Goal: Information Seeking & Learning: Learn about a topic

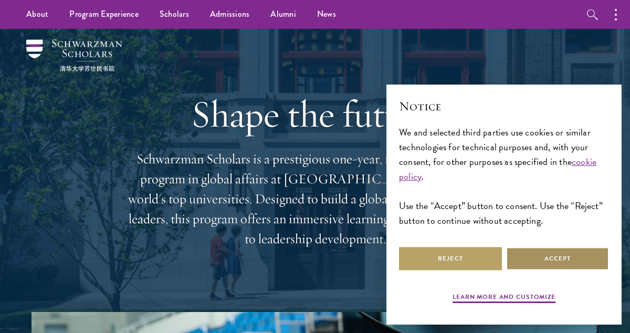
click at [568, 262] on button "Accept" at bounding box center [557, 259] width 103 height 24
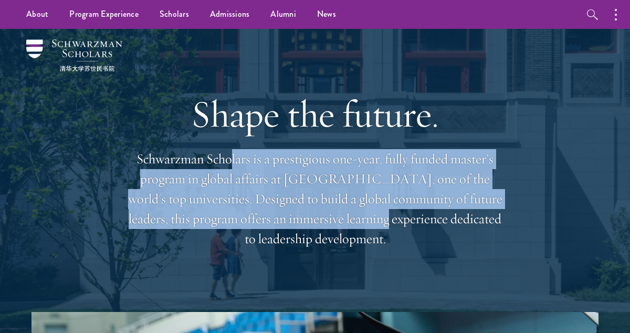
drag, startPoint x: 233, startPoint y: 159, endPoint x: 339, endPoint y: 212, distance: 118.1
click at [338, 211] on p "Schwarzman Scholars is a prestigious one-year, fully funded master’s program in…" at bounding box center [315, 199] width 378 height 100
click at [339, 212] on p "Schwarzman Scholars is a prestigious one-year, fully funded master’s program in…" at bounding box center [315, 199] width 378 height 100
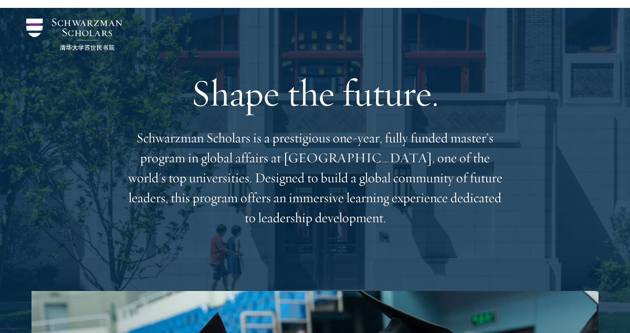
scroll to position [35, 0]
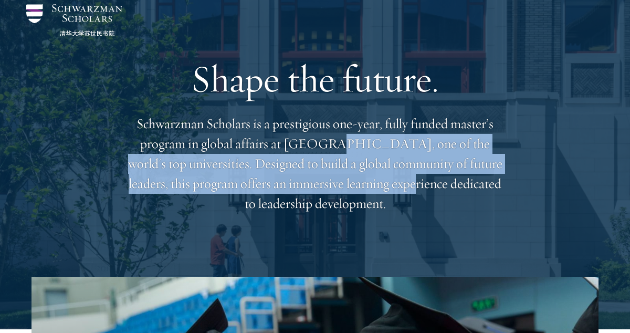
drag, startPoint x: 319, startPoint y: 140, endPoint x: 367, endPoint y: 190, distance: 69.4
click at [367, 190] on p "Schwarzman Scholars is a prestigious one-year, fully funded master’s program in…" at bounding box center [315, 164] width 378 height 100
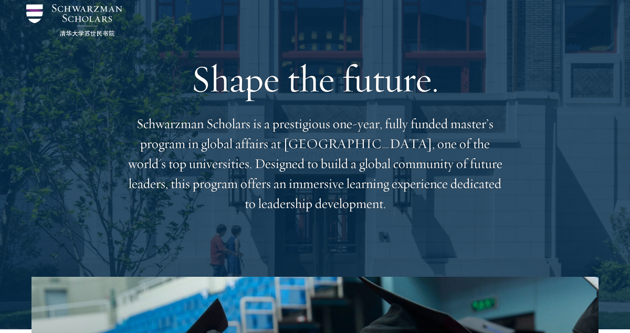
drag, startPoint x: 376, startPoint y: 197, endPoint x: 318, endPoint y: 152, distance: 74.0
click at [319, 152] on p "Schwarzman Scholars is a prestigious one-year, fully funded master’s program in…" at bounding box center [315, 164] width 378 height 100
click at [318, 152] on p "Schwarzman Scholars is a prestigious one-year, fully funded master’s program in…" at bounding box center [315, 164] width 378 height 100
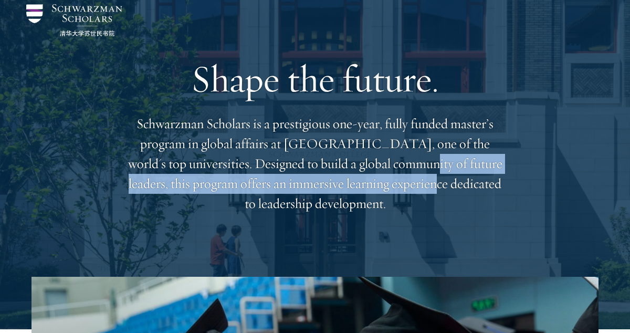
drag, startPoint x: 385, startPoint y: 192, endPoint x: 348, endPoint y: 164, distance: 46.8
click at [348, 164] on p "Schwarzman Scholars is a prestigious one-year, fully funded master’s program in…" at bounding box center [315, 164] width 378 height 100
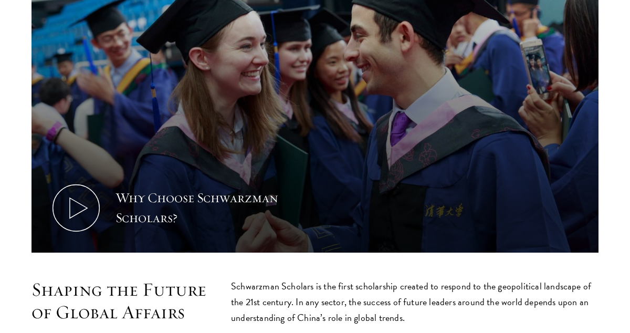
scroll to position [397, 0]
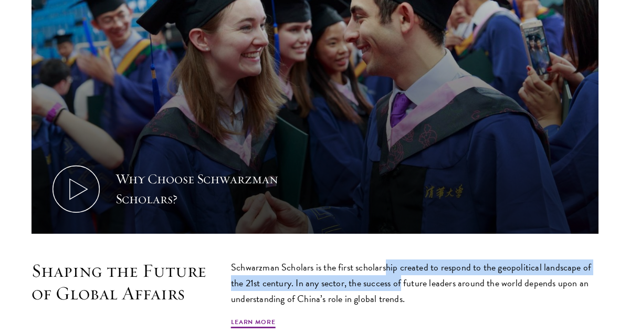
drag, startPoint x: 384, startPoint y: 273, endPoint x: 402, endPoint y: 287, distance: 22.8
click at [402, 287] on p "Schwarzman Scholars is the first scholarship created to respond to the geopolit…" at bounding box center [415, 282] width 368 height 47
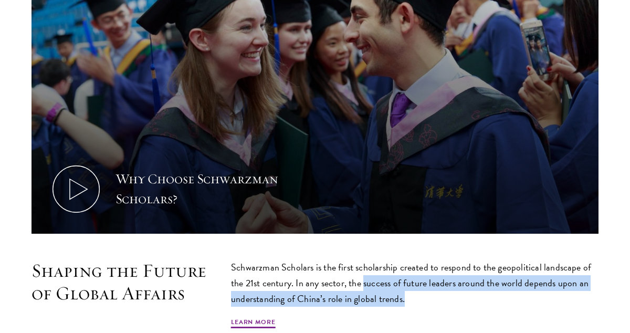
drag, startPoint x: 404, startPoint y: 295, endPoint x: 364, endPoint y: 274, distance: 44.9
click at [364, 275] on p "Schwarzman Scholars is the first scholarship created to respond to the geopolit…" at bounding box center [415, 282] width 368 height 47
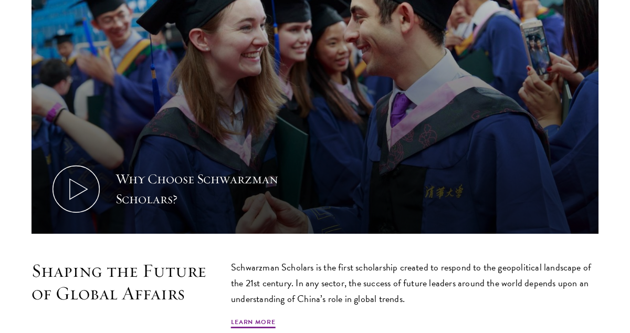
click at [364, 274] on p "Schwarzman Scholars is the first scholarship created to respond to the geopolit…" at bounding box center [415, 282] width 368 height 47
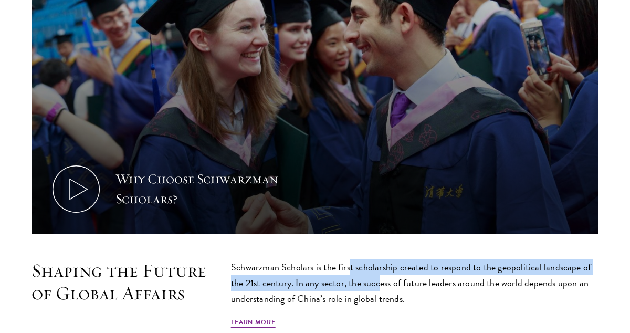
drag, startPoint x: 371, startPoint y: 274, endPoint x: 393, endPoint y: 284, distance: 24.2
click at [389, 281] on p "Schwarzman Scholars is the first scholarship created to respond to the geopolit…" at bounding box center [415, 282] width 368 height 47
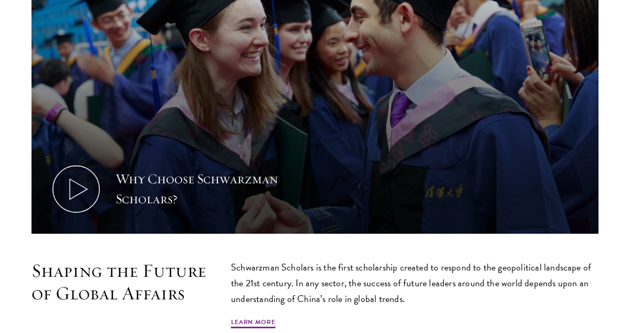
click at [393, 284] on p "Schwarzman Scholars is the first scholarship created to respond to the geopolit…" at bounding box center [415, 282] width 368 height 47
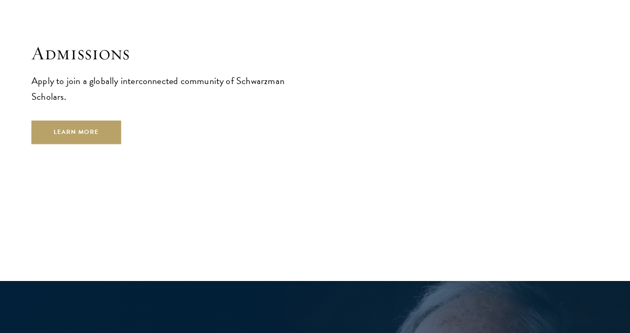
scroll to position [1658, 0]
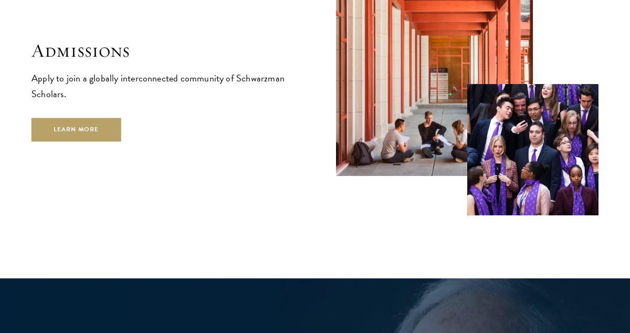
click at [164, 153] on div "Admissions Apply to join a globally interconnected community of Schwarzman Scho…" at bounding box center [315, 64] width 567 height 302
click at [73, 118] on link "Learn More" at bounding box center [77, 130] width 90 height 24
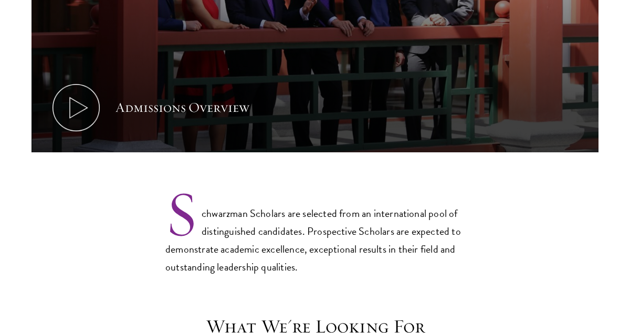
scroll to position [697, 0]
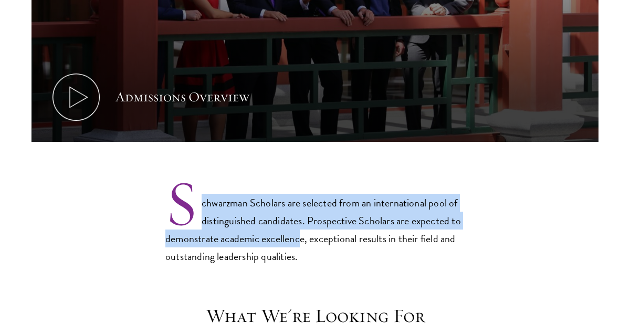
drag, startPoint x: 276, startPoint y: 190, endPoint x: 302, endPoint y: 233, distance: 50.3
click at [302, 233] on p "Schwarzman Scholars are selected from an international pool of distinguished ca…" at bounding box center [314, 221] width 299 height 87
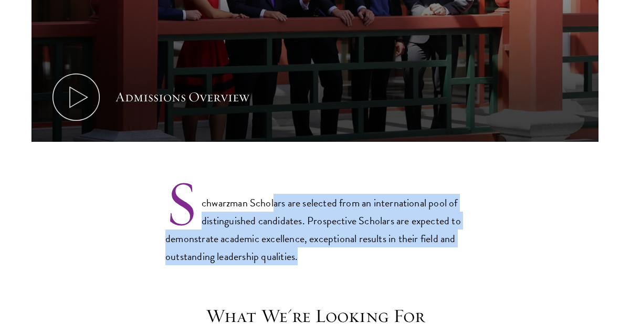
drag, startPoint x: 309, startPoint y: 253, endPoint x: 273, endPoint y: 205, distance: 59.2
click at [273, 205] on p "Schwarzman Scholars are selected from an international pool of distinguished ca…" at bounding box center [314, 221] width 299 height 87
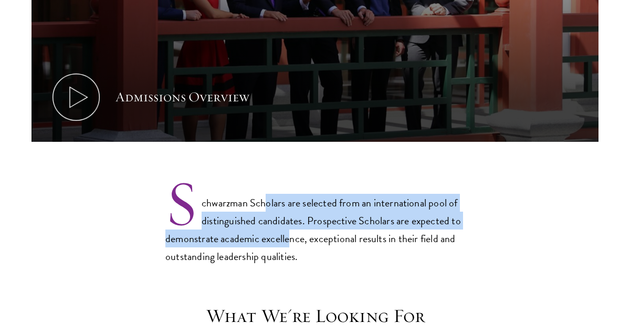
drag, startPoint x: 269, startPoint y: 208, endPoint x: 290, endPoint y: 237, distance: 35.3
click at [290, 237] on p "Schwarzman Scholars are selected from an international pool of distinguished ca…" at bounding box center [314, 221] width 299 height 87
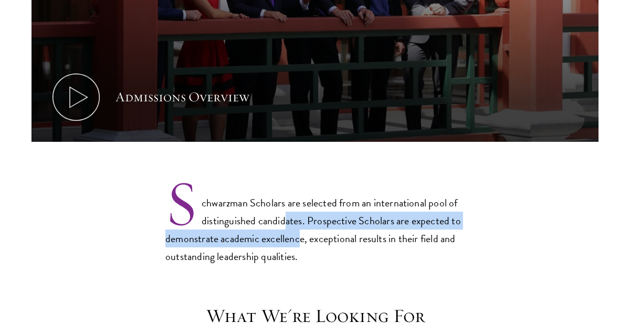
drag, startPoint x: 299, startPoint y: 246, endPoint x: 275, endPoint y: 214, distance: 40.1
click at [278, 219] on p "Schwarzman Scholars are selected from an international pool of distinguished ca…" at bounding box center [314, 221] width 299 height 87
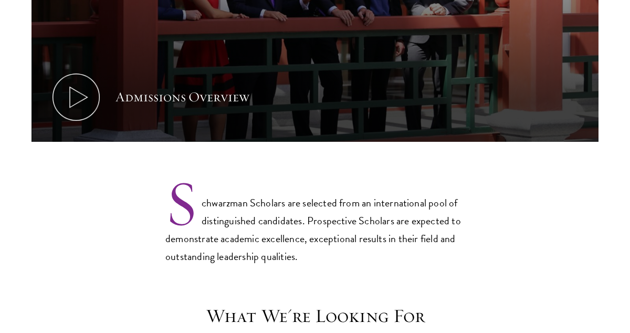
click at [275, 214] on p "Schwarzman Scholars are selected from an international pool of distinguished ca…" at bounding box center [314, 221] width 299 height 87
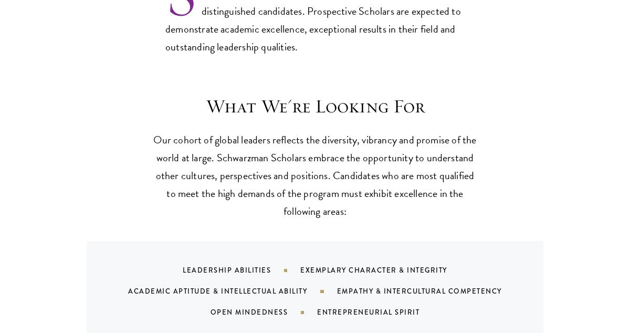
scroll to position [910, 0]
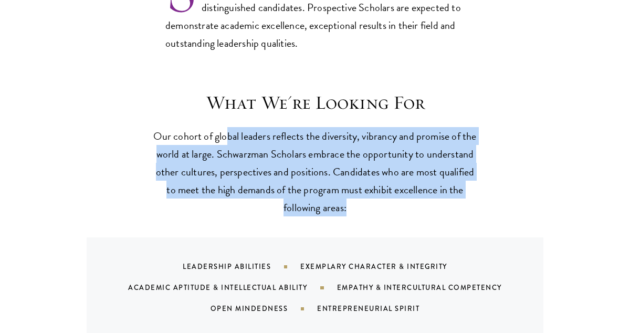
drag, startPoint x: 227, startPoint y: 140, endPoint x: 354, endPoint y: 205, distance: 143.5
click at [354, 205] on p "Our cohort of global leaders reflects the diversity, vibrancy and promise of th…" at bounding box center [315, 171] width 326 height 89
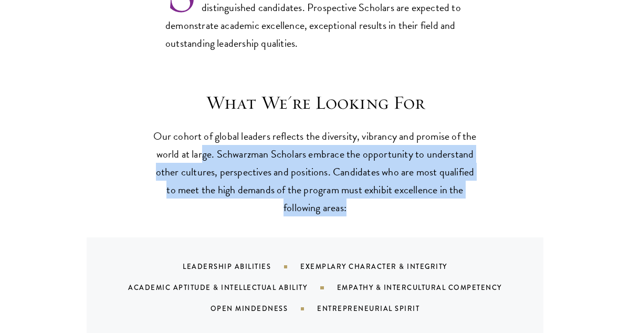
drag, startPoint x: 369, startPoint y: 207, endPoint x: 187, endPoint y: 143, distance: 193.1
click at [194, 144] on p "Our cohort of global leaders reflects the diversity, vibrancy and promise of th…" at bounding box center [315, 171] width 326 height 89
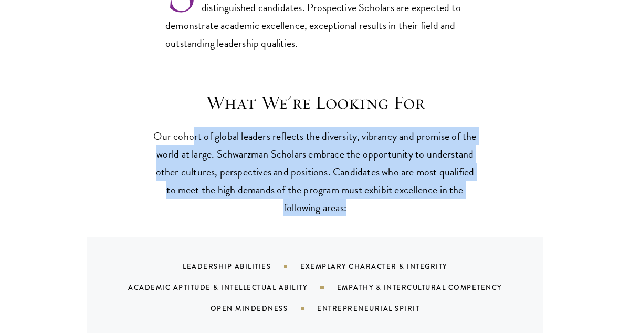
click at [173, 146] on p "Our cohort of global leaders reflects the diversity, vibrancy and promise of th…" at bounding box center [315, 171] width 326 height 89
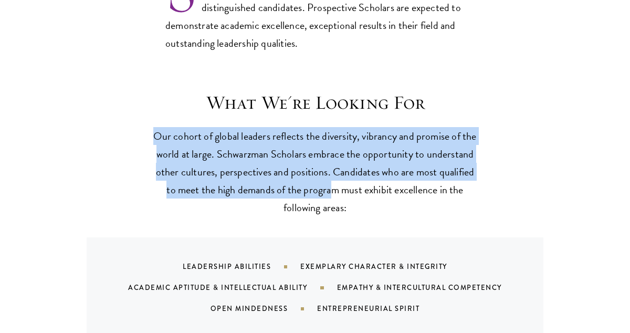
drag, startPoint x: 153, startPoint y: 139, endPoint x: 331, endPoint y: 190, distance: 185.1
click at [331, 190] on p "Our cohort of global leaders reflects the diversity, vibrancy and promise of th…" at bounding box center [315, 171] width 326 height 89
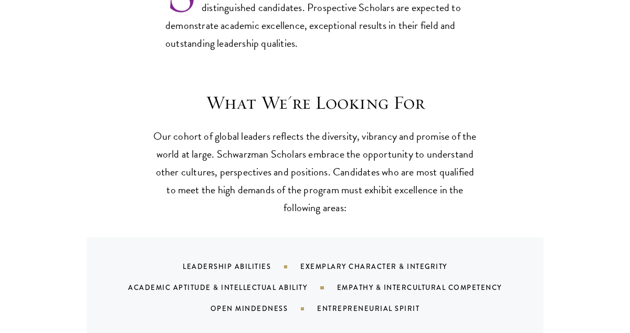
scroll to position [1054, 0]
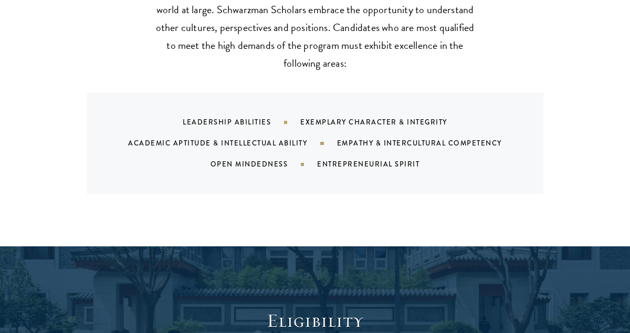
click at [417, 167] on div "Entrepreneurial Spirit" at bounding box center [381, 164] width 129 height 10
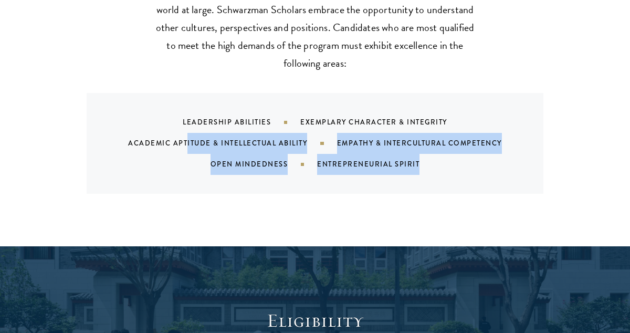
drag, startPoint x: 424, startPoint y: 167, endPoint x: 173, endPoint y: 135, distance: 253.0
click at [182, 144] on div "Leadership Abilities Exemplary Character & Integrity Academic Aptitude & Intell…" at bounding box center [328, 143] width 432 height 63
click at [173, 127] on div "Leadership Abilities Exemplary Character & Integrity Academic Aptitude & Intell…" at bounding box center [328, 143] width 432 height 63
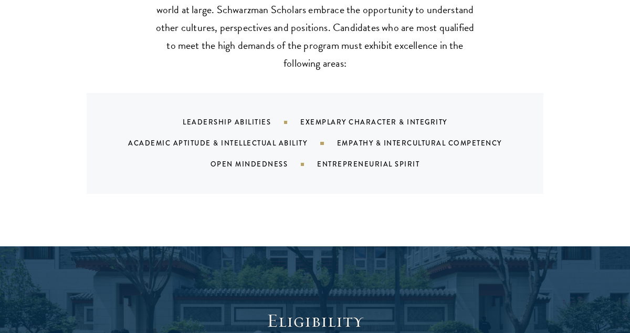
click at [173, 127] on div "Leadership Abilities Exemplary Character & Integrity Academic Aptitude & Intell…" at bounding box center [328, 143] width 432 height 63
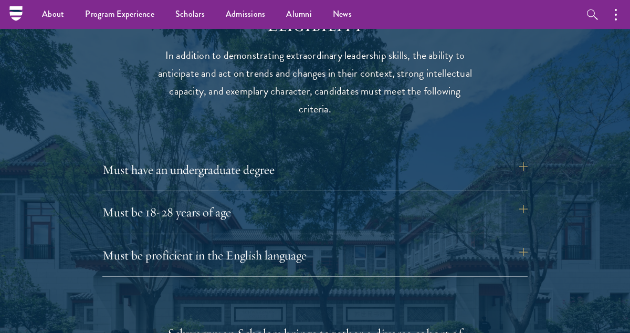
scroll to position [1338, 0]
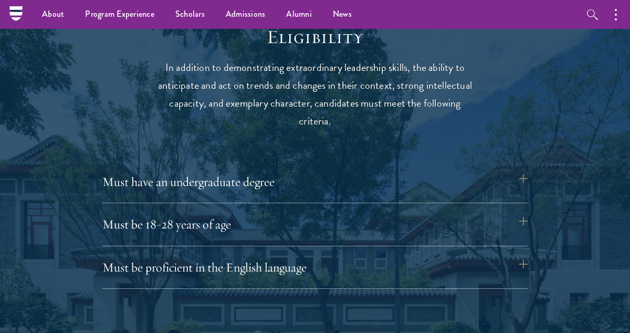
click at [335, 125] on p "In addition to demonstrating extraordinary leadership skills, the ability to an…" at bounding box center [315, 93] width 326 height 71
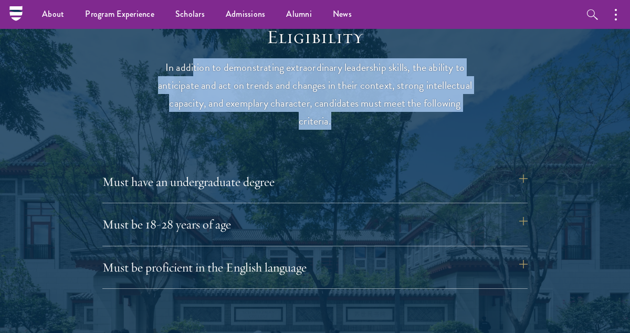
drag, startPoint x: 343, startPoint y: 122, endPoint x: 184, endPoint y: 65, distance: 169.6
click at [191, 69] on p "In addition to demonstrating extraordinary leadership skills, the ability to an…" at bounding box center [315, 93] width 326 height 71
click at [329, 99] on p "In addition to demonstrating extraordinary leadership skills, the ability to an…" at bounding box center [315, 93] width 326 height 71
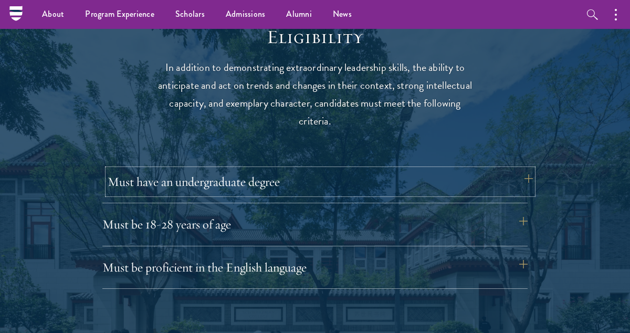
click at [425, 189] on button "Must have an undergraduate degree" at bounding box center [320, 181] width 425 height 25
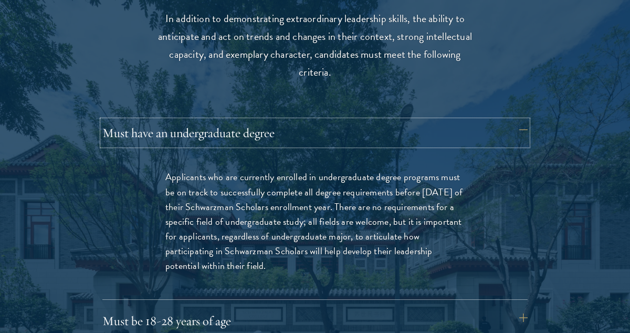
scroll to position [1393, 0]
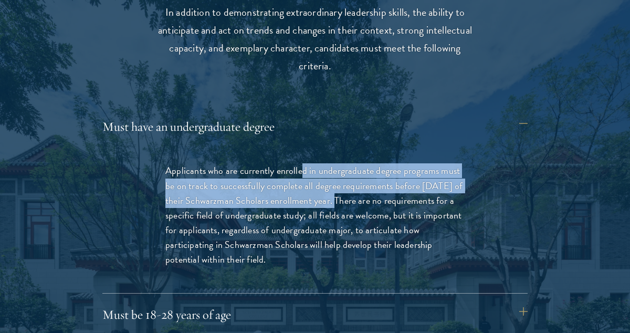
drag, startPoint x: 328, startPoint y: 202, endPoint x: 302, endPoint y: 177, distance: 35.6
click at [302, 177] on p "Applicants who are currently enrolled in undergraduate degree programs must be …" at bounding box center [314, 214] width 299 height 103
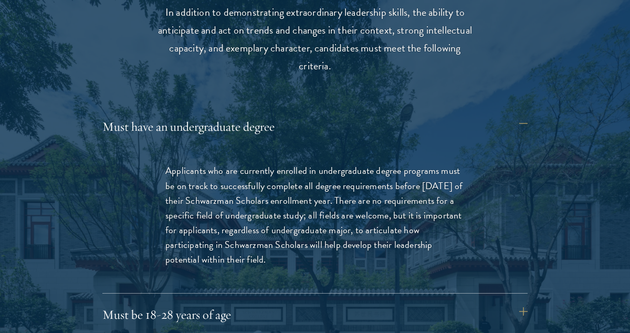
drag, startPoint x: 253, startPoint y: 175, endPoint x: 311, endPoint y: 226, distance: 77.4
click at [311, 226] on p "Applicants who are currently enrolled in undergraduate degree programs must be …" at bounding box center [314, 214] width 299 height 103
click at [299, 253] on p "Applicants who are currently enrolled in undergraduate degree programs must be …" at bounding box center [314, 214] width 299 height 103
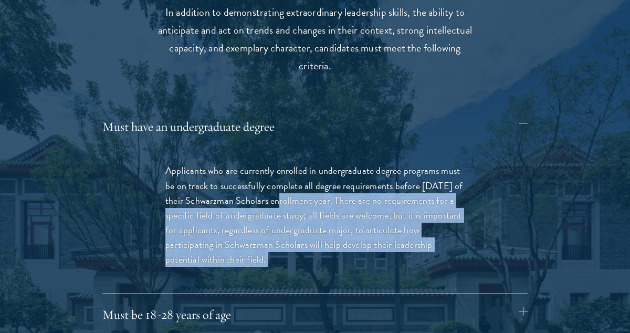
drag, startPoint x: 299, startPoint y: 253, endPoint x: 279, endPoint y: 195, distance: 61.1
click at [279, 195] on p "Applicants who are currently enrolled in undergraduate degree programs must be …" at bounding box center [314, 214] width 299 height 103
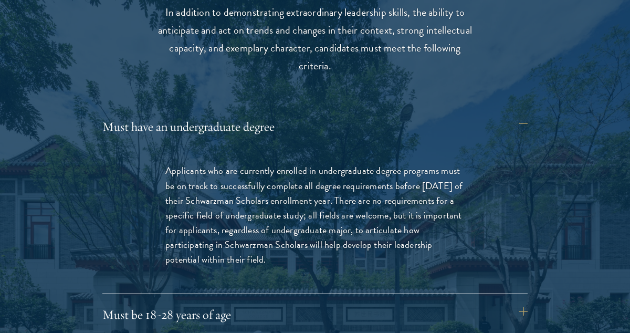
drag, startPoint x: 261, startPoint y: 175, endPoint x: 285, endPoint y: 212, distance: 43.5
click at [285, 211] on p "Applicants who are currently enrolled in undergraduate degree programs must be …" at bounding box center [314, 214] width 299 height 103
click at [285, 212] on p "Applicants who are currently enrolled in undergraduate degree programs must be …" at bounding box center [314, 214] width 299 height 103
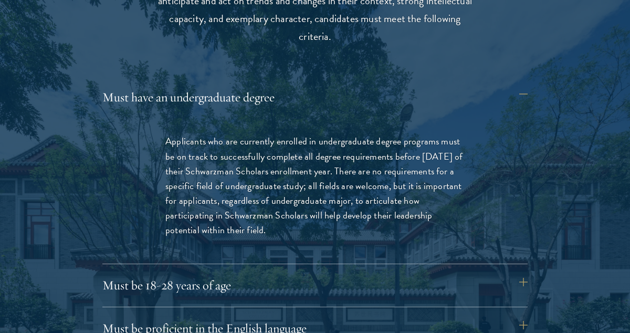
scroll to position [1438, 0]
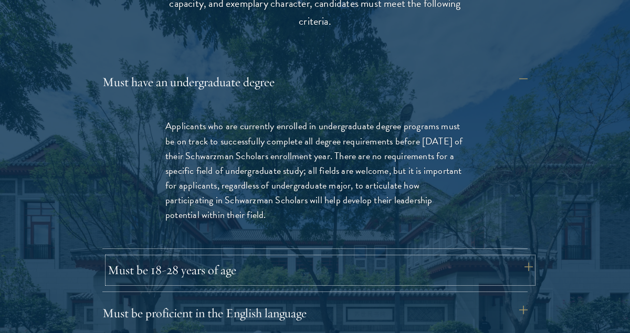
click at [289, 274] on button "Must be 18-28 years of age" at bounding box center [320, 269] width 425 height 25
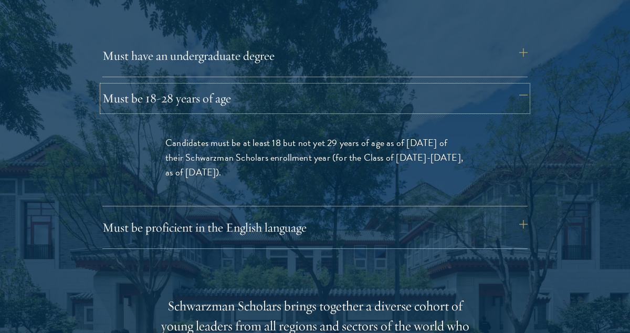
scroll to position [1468, 0]
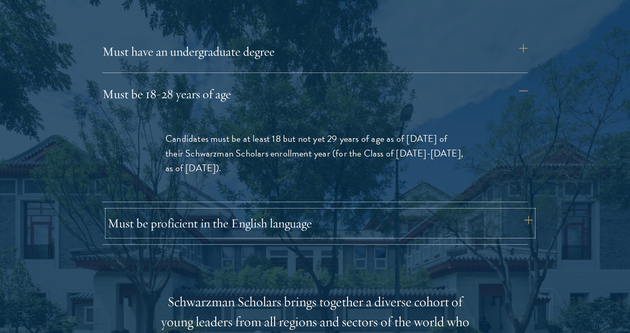
click at [309, 225] on button "Must be proficient in the English language" at bounding box center [320, 223] width 425 height 25
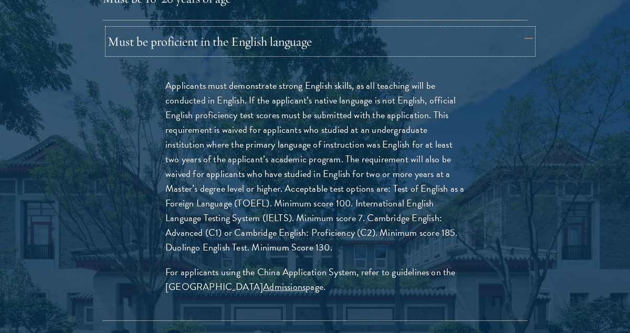
scroll to position [1565, 0]
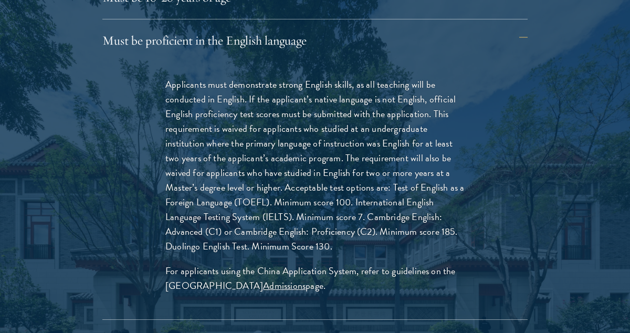
click at [305, 118] on p "Applicants must demonstrate strong English skills, as all teaching will be cond…" at bounding box center [314, 165] width 299 height 177
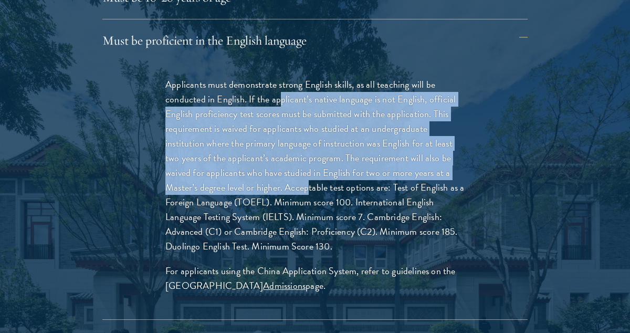
drag, startPoint x: 278, startPoint y: 101, endPoint x: 308, endPoint y: 185, distance: 88.7
click at [308, 185] on p "Applicants must demonstrate strong English skills, as all teaching will be cond…" at bounding box center [314, 165] width 299 height 177
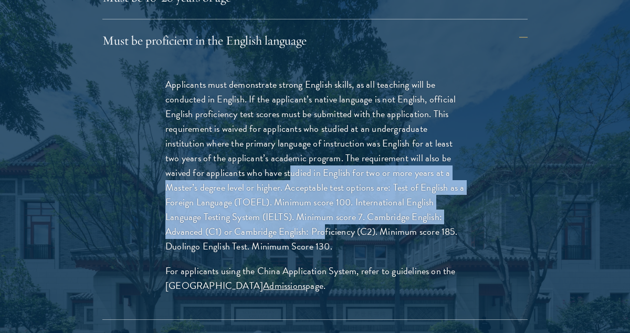
drag, startPoint x: 323, startPoint y: 229, endPoint x: 285, endPoint y: 159, distance: 79.7
click at [286, 161] on p "Applicants must demonstrate strong English skills, as all teaching will be cond…" at bounding box center [314, 165] width 299 height 177
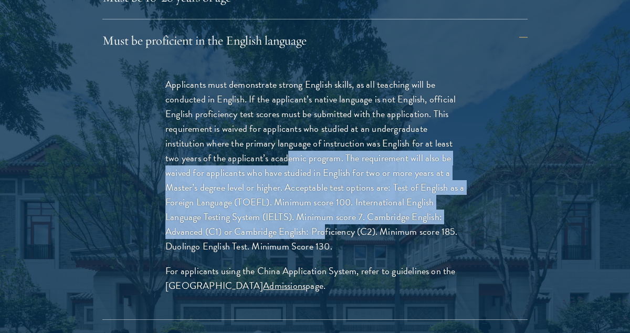
click at [285, 159] on p "Applicants must demonstrate strong English skills, as all teaching will be cond…" at bounding box center [314, 165] width 299 height 177
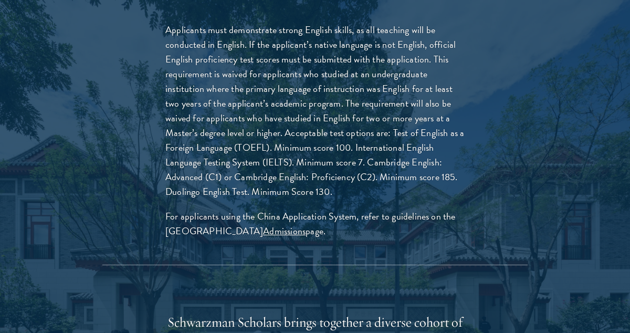
scroll to position [1622, 0]
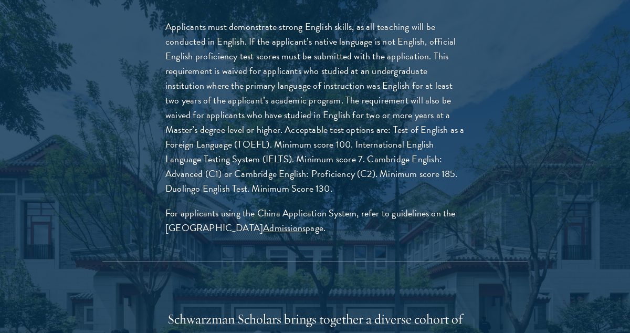
drag, startPoint x: 271, startPoint y: 101, endPoint x: 331, endPoint y: 157, distance: 82.1
click at [331, 156] on p "Applicants must demonstrate strong English skills, as all teaching will be cond…" at bounding box center [314, 107] width 299 height 177
click at [331, 157] on p "Applicants must demonstrate strong English skills, as all teaching will be cond…" at bounding box center [314, 107] width 299 height 177
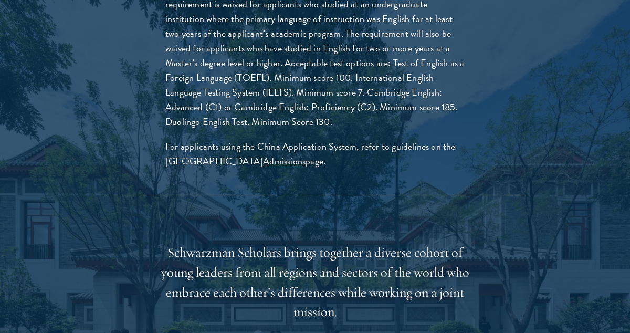
scroll to position [1807, 0]
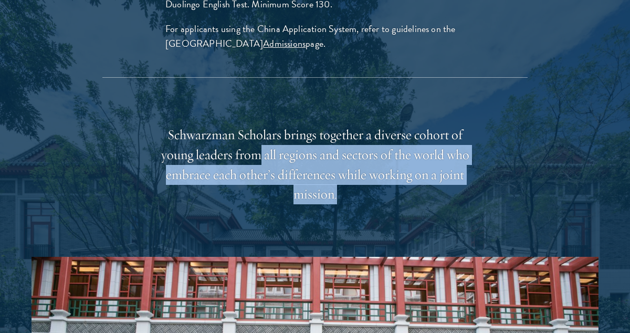
drag, startPoint x: 348, startPoint y: 199, endPoint x: 248, endPoint y: 152, distance: 110.2
click at [251, 153] on div "Schwarzman Scholars brings together a diverse cohort of young leaders from all …" at bounding box center [315, 165] width 326 height 80
click at [248, 152] on div "Schwarzman Scholars brings together a diverse cohort of young leaders from all …" at bounding box center [315, 165] width 326 height 80
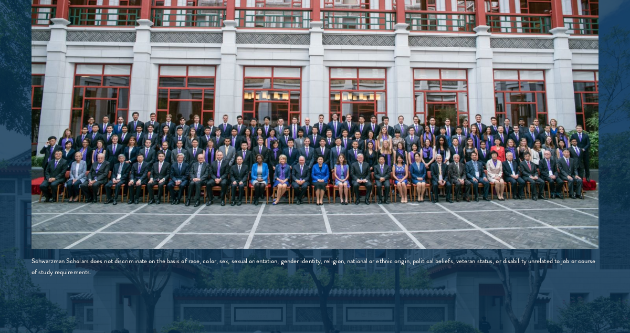
scroll to position [2142, 0]
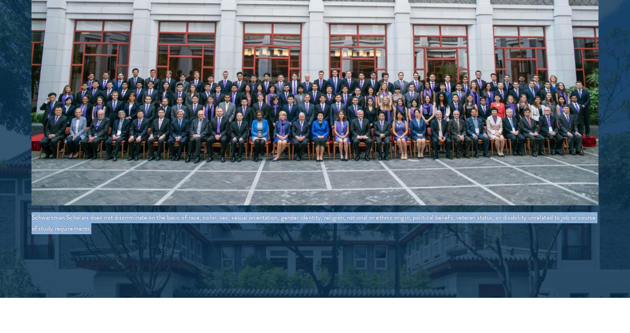
drag, startPoint x: 117, startPoint y: 228, endPoint x: 47, endPoint y: 208, distance: 73.0
click at [47, 209] on div "Schwarzman Scholars brings together a diverse cohort of young leaders from all …" at bounding box center [315, 12] width 567 height 445
click at [47, 208] on div "Schwarzman Scholars brings together a diverse cohort of young leaders from all …" at bounding box center [315, 12] width 567 height 445
drag, startPoint x: 47, startPoint y: 208, endPoint x: 135, endPoint y: 226, distance: 89.9
click at [129, 225] on div "Schwarzman Scholars brings together a diverse cohort of young leaders from all …" at bounding box center [315, 12] width 567 height 445
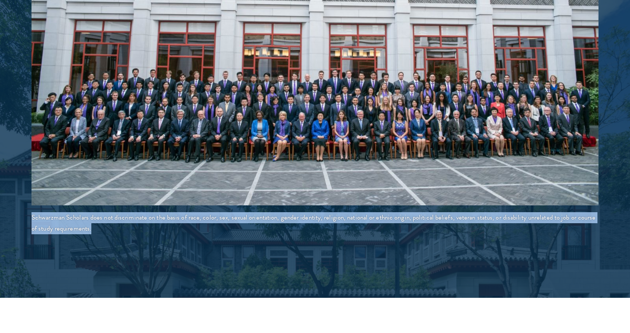
click at [135, 226] on div "Schwarzman Scholars does not discriminate on the basis of race, color, sex, sex…" at bounding box center [315, 223] width 567 height 22
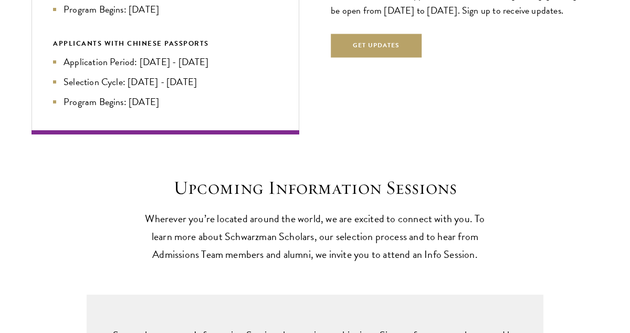
scroll to position [2707, 0]
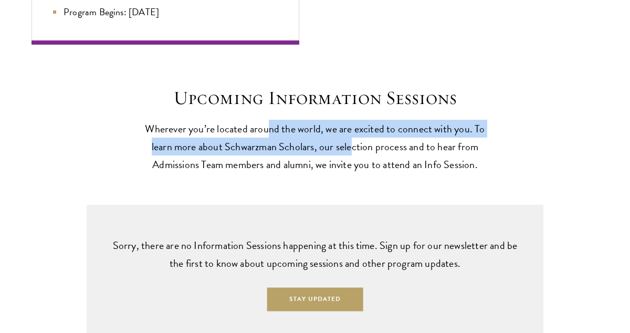
drag, startPoint x: 267, startPoint y: 136, endPoint x: 354, endPoint y: 154, distance: 89.0
click at [353, 154] on p "Wherever you’re located around the world, we are excited to connect with you. T…" at bounding box center [315, 147] width 362 height 54
click at [354, 154] on p "Wherever you’re located around the world, we are excited to connect with you. T…" at bounding box center [315, 147] width 362 height 54
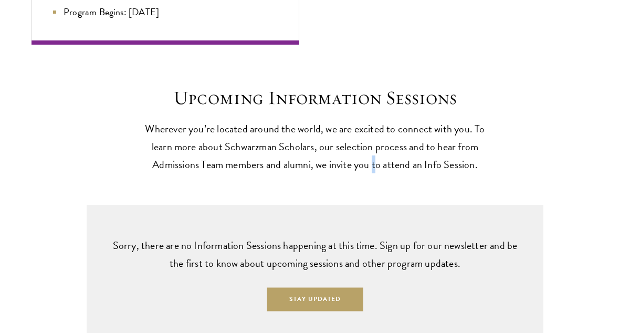
drag, startPoint x: 378, startPoint y: 168, endPoint x: 351, endPoint y: 144, distance: 36.1
click at [358, 156] on p "Wherever you’re located around the world, we are excited to connect with you. T…" at bounding box center [315, 147] width 362 height 54
click at [351, 144] on p "Wherever you’re located around the world, we are excited to connect with you. T…" at bounding box center [315, 147] width 362 height 54
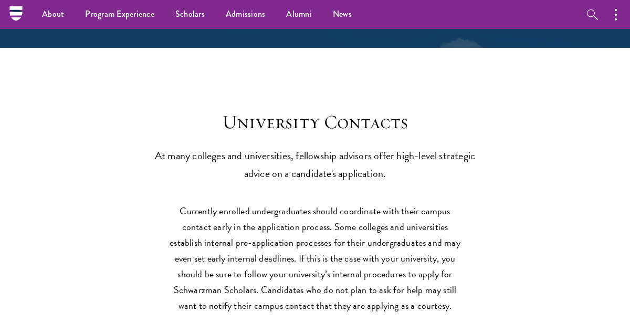
scroll to position [4179, 0]
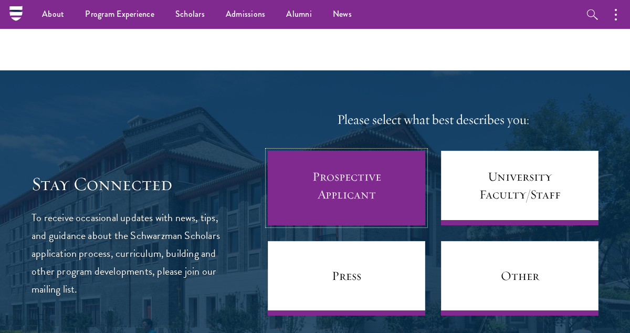
click at [309, 176] on link "Prospective Applicant" at bounding box center [347, 188] width 158 height 75
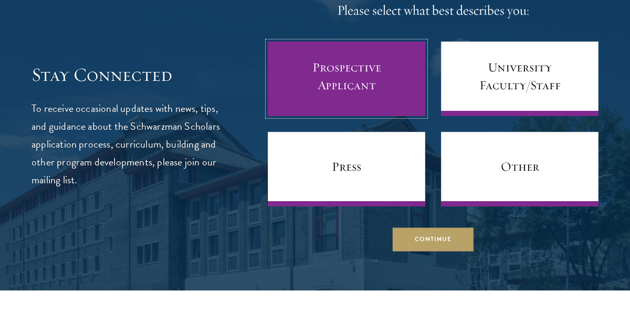
scroll to position [4311, 0]
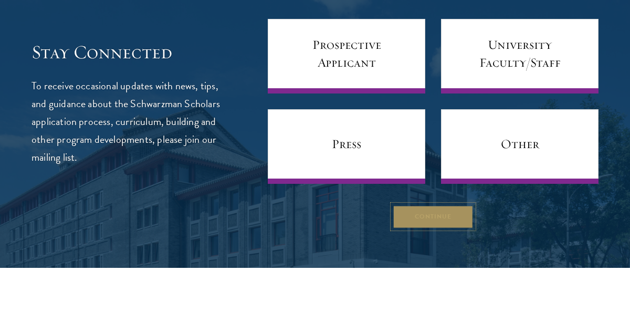
click at [433, 221] on button "Continue" at bounding box center [433, 217] width 81 height 24
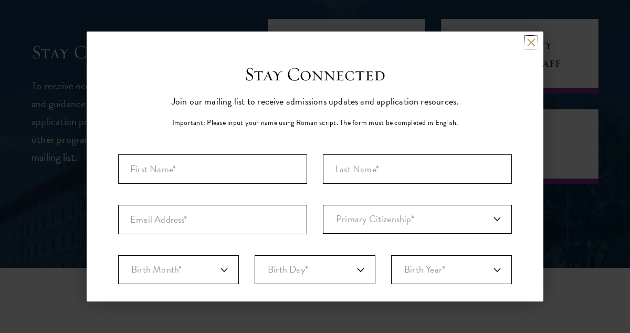
click at [535, 46] on button at bounding box center [531, 42] width 9 height 9
